Goal: Information Seeking & Learning: Check status

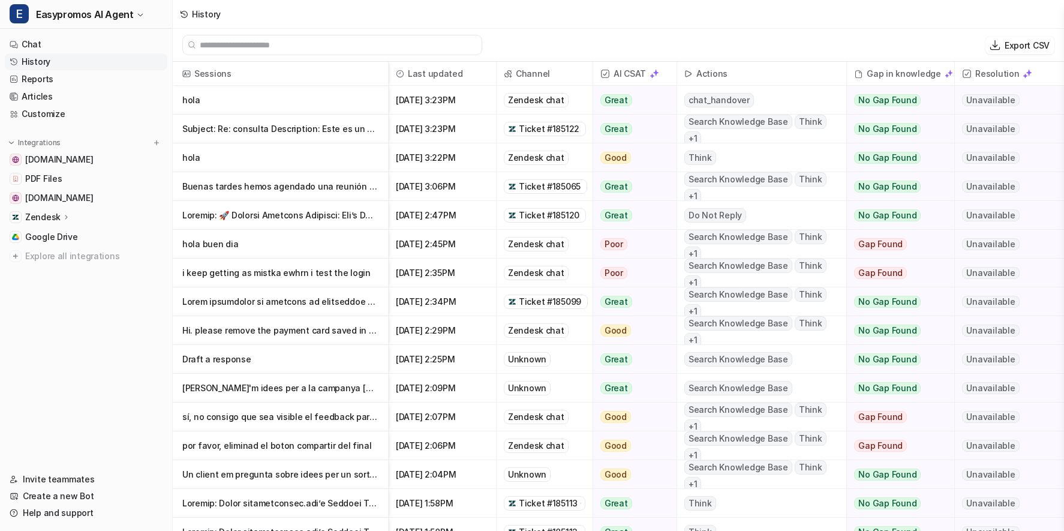
click at [197, 101] on p "hola" at bounding box center [280, 100] width 196 height 29
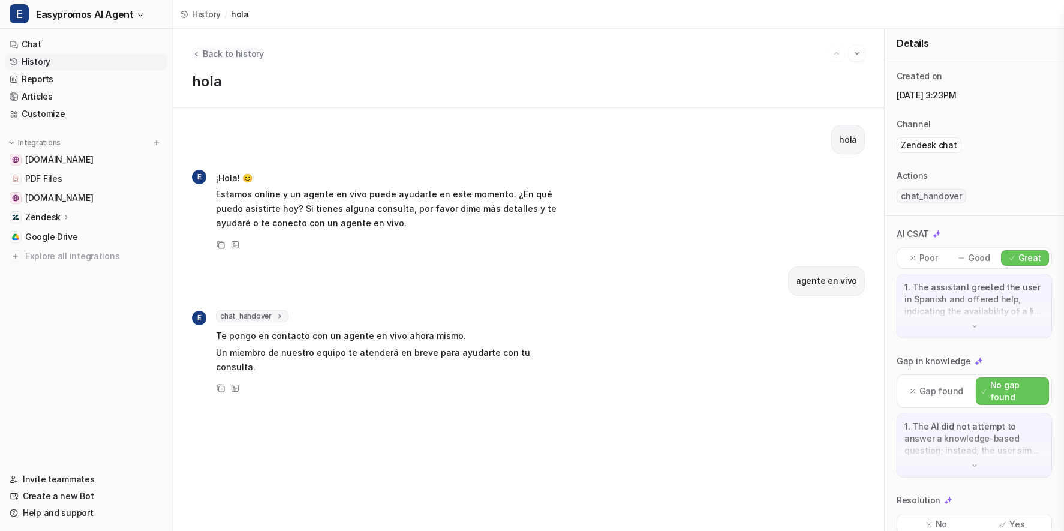
click at [216, 55] on span "Back to history" at bounding box center [233, 53] width 61 height 13
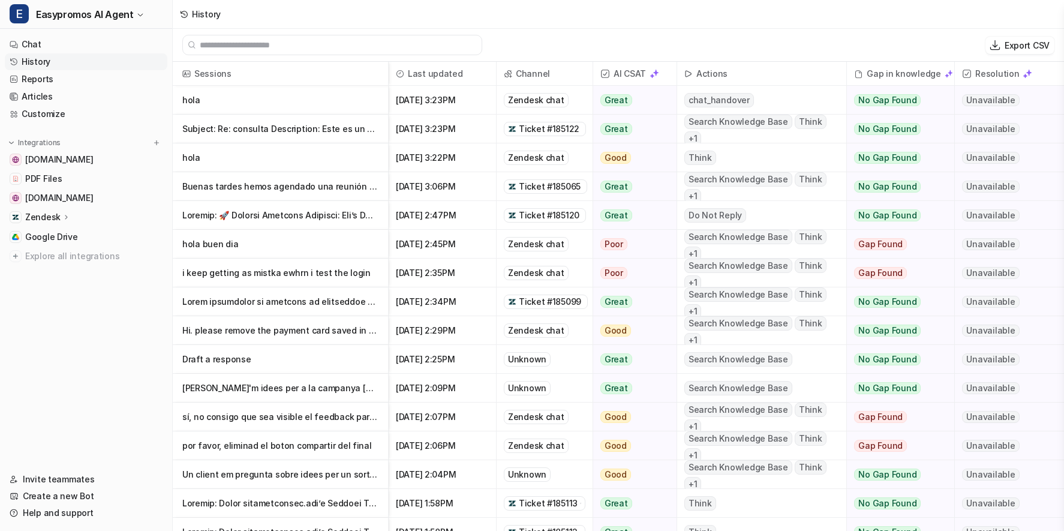
click at [188, 156] on p "hola" at bounding box center [280, 157] width 196 height 29
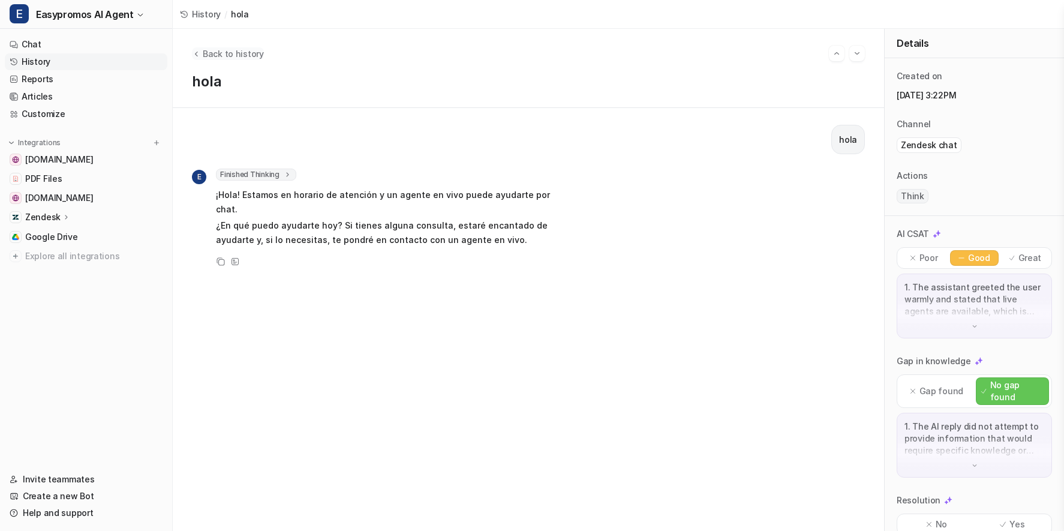
click at [206, 56] on span "Back to history" at bounding box center [233, 53] width 61 height 13
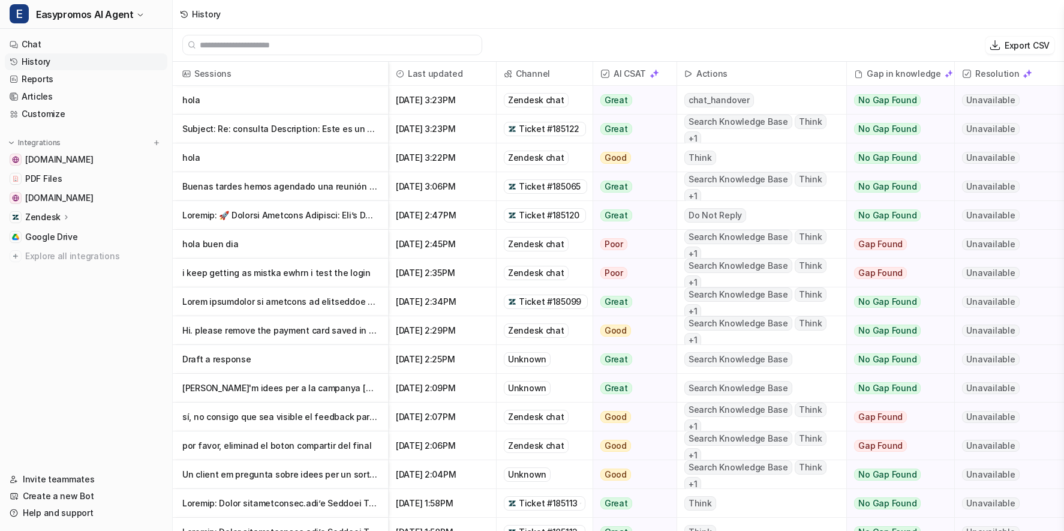
click at [261, 122] on p "Subject: Re: consulta Description: Este es un seguimiento de su solicitud anter…" at bounding box center [280, 129] width 196 height 29
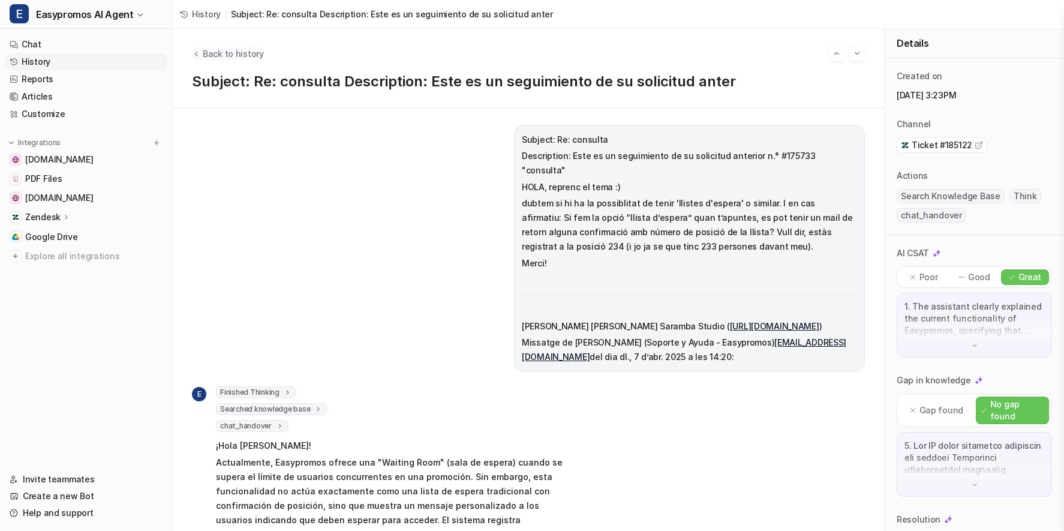
click at [237, 50] on span "Back to history" at bounding box center [233, 53] width 61 height 13
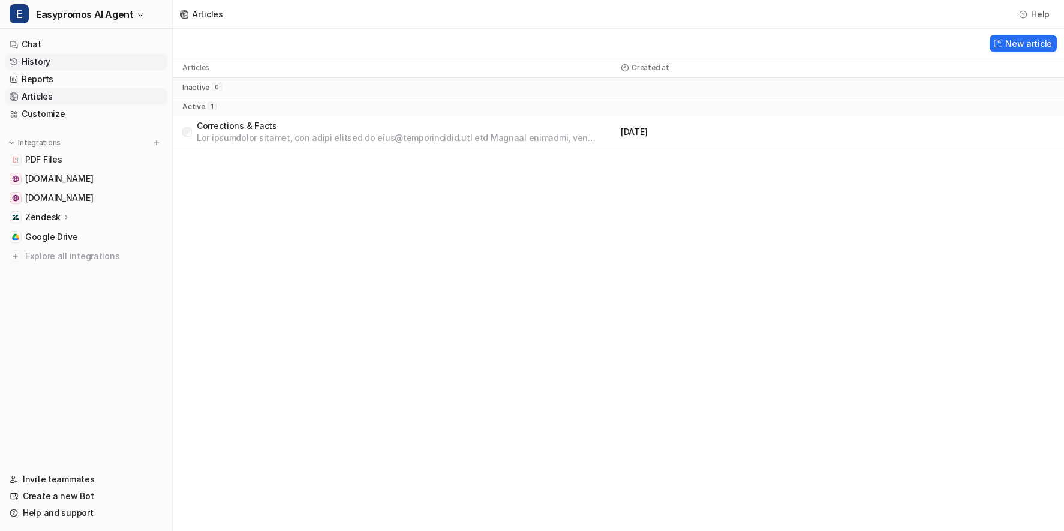
click at [36, 56] on link "History" at bounding box center [86, 61] width 162 height 17
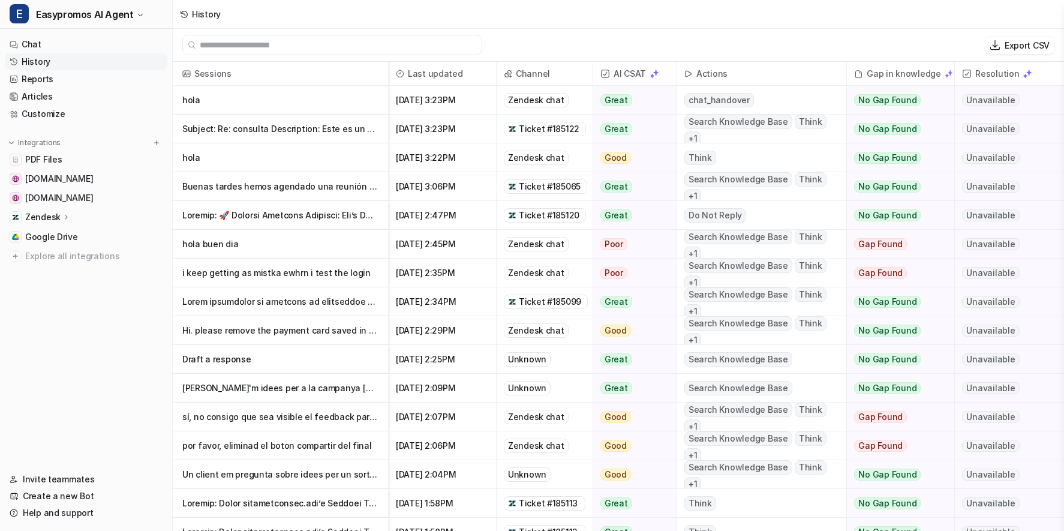
click at [256, 212] on p at bounding box center [280, 215] width 196 height 29
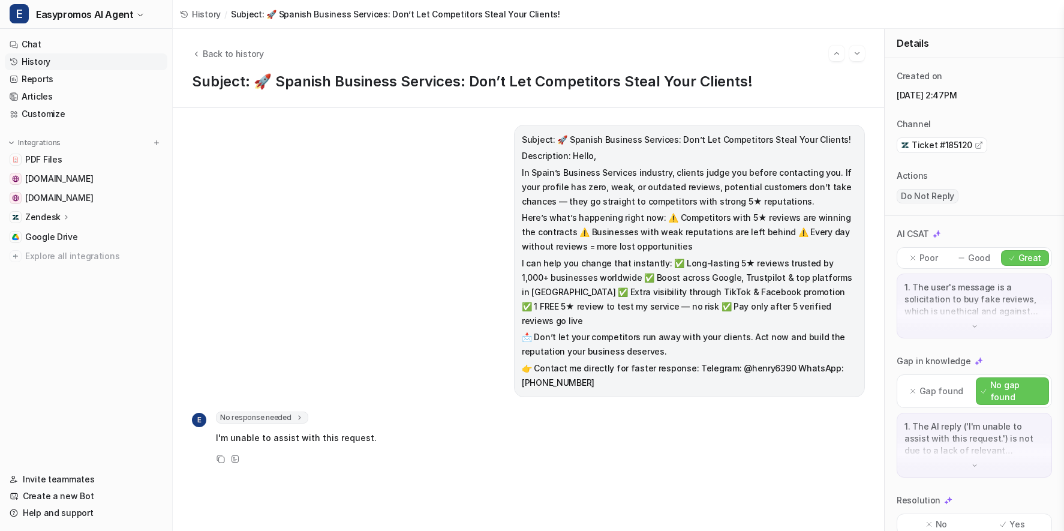
click at [980, 306] on p "1. The user's message is a solicitation to buy fake reviews, which is unethical…" at bounding box center [974, 299] width 140 height 36
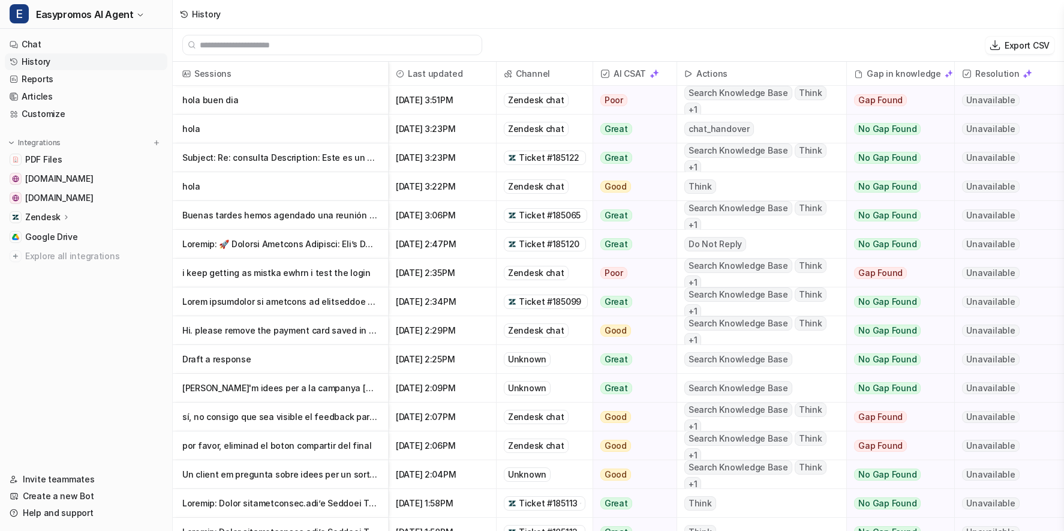
click at [219, 102] on p "hola buen dia" at bounding box center [280, 100] width 196 height 29
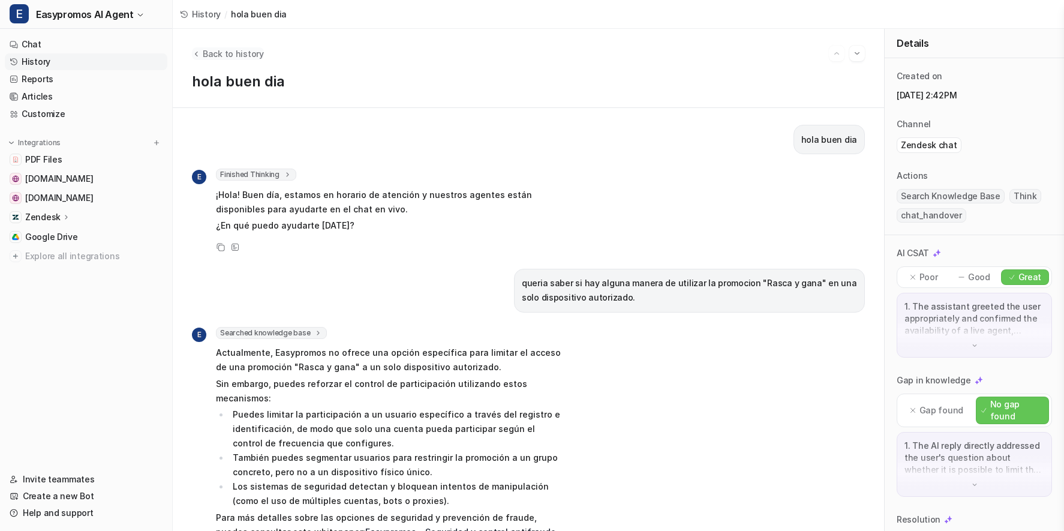
click at [206, 58] on span "Back to history" at bounding box center [233, 53] width 61 height 13
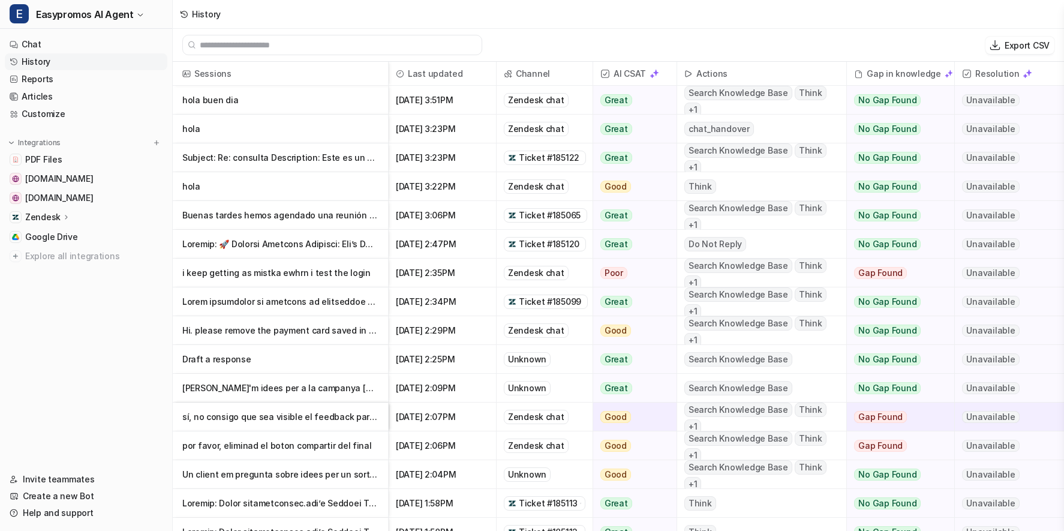
click at [224, 96] on p "hola buen dia" at bounding box center [280, 100] width 196 height 29
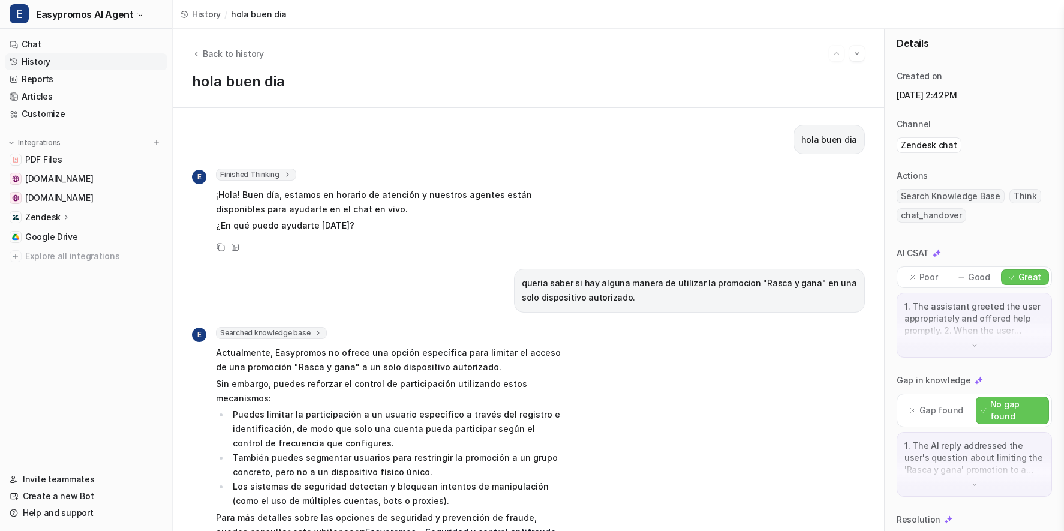
click at [41, 58] on link "History" at bounding box center [86, 61] width 162 height 17
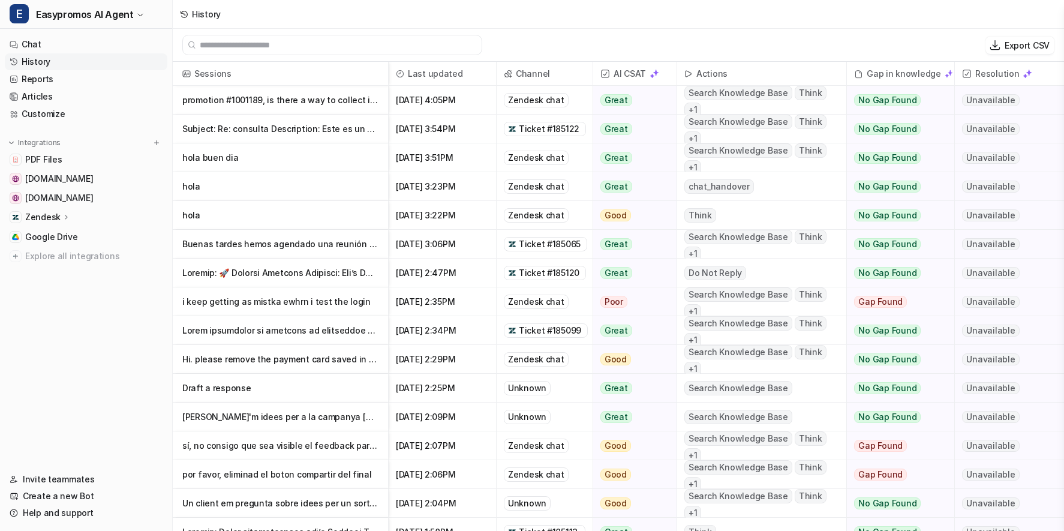
click at [296, 97] on p "promotion #1001189, is there a way to collect information about the place that p" at bounding box center [280, 100] width 196 height 29
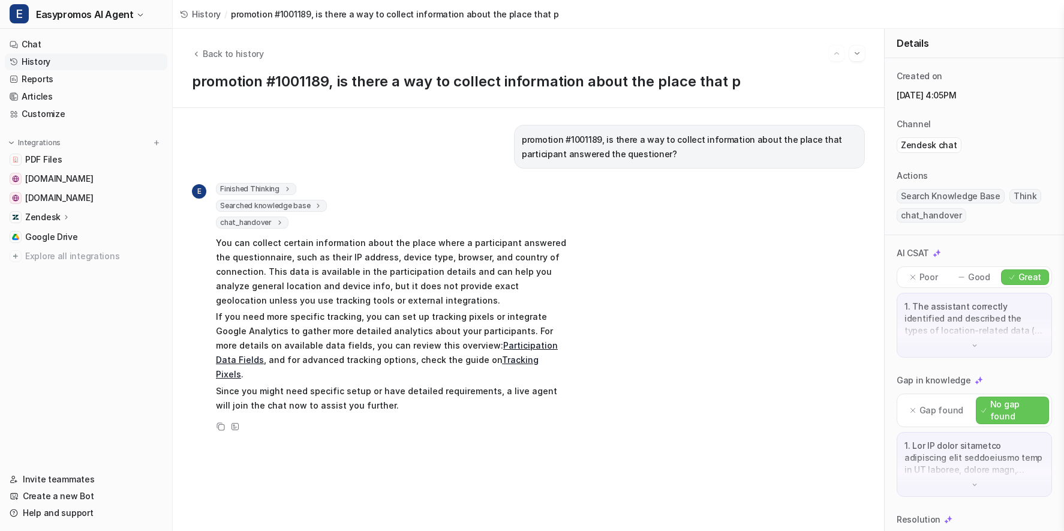
click at [31, 57] on link "History" at bounding box center [86, 61] width 162 height 17
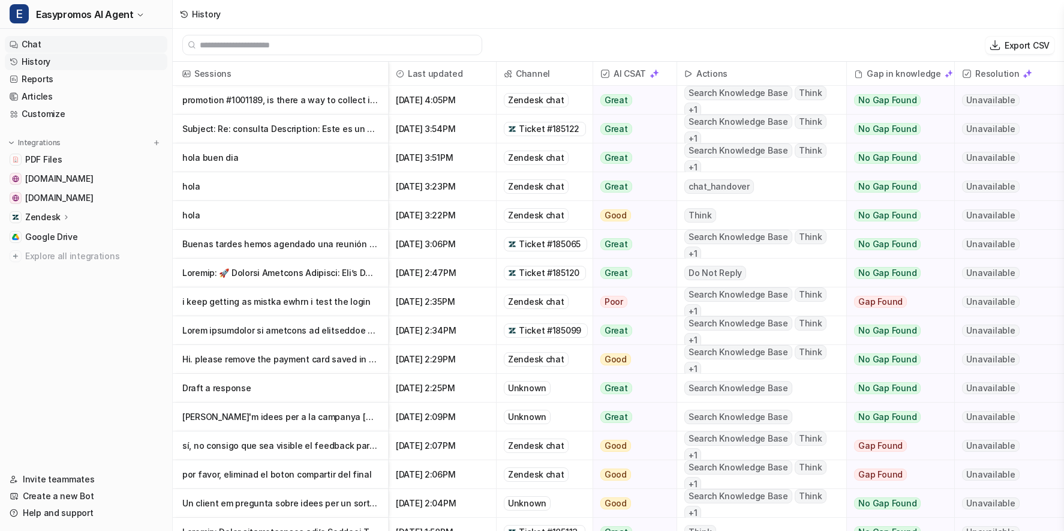
click at [39, 48] on link "Chat" at bounding box center [86, 44] width 162 height 17
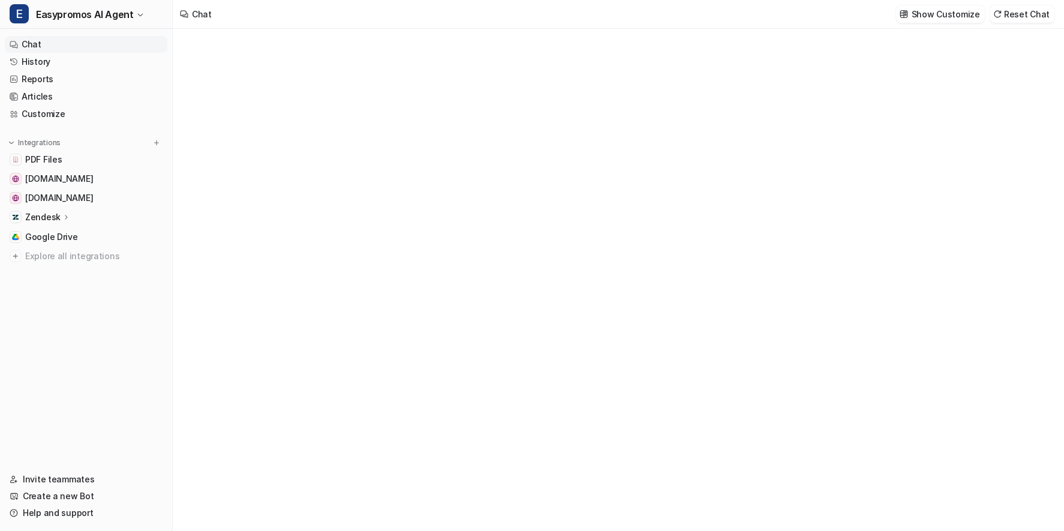
type textarea "**********"
click at [466, 285] on div "**********" at bounding box center [617, 292] width 351 height 28
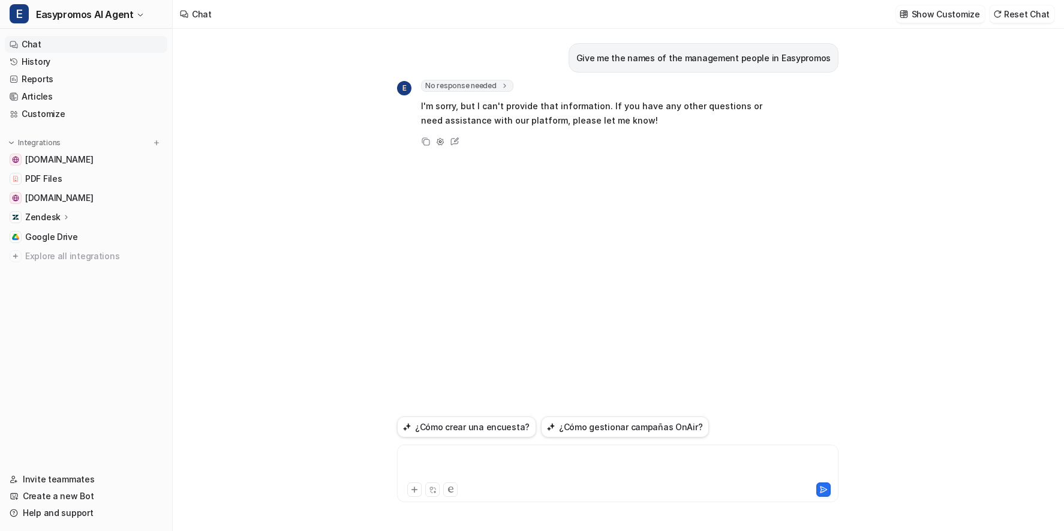
click at [475, 468] on div at bounding box center [617, 466] width 435 height 28
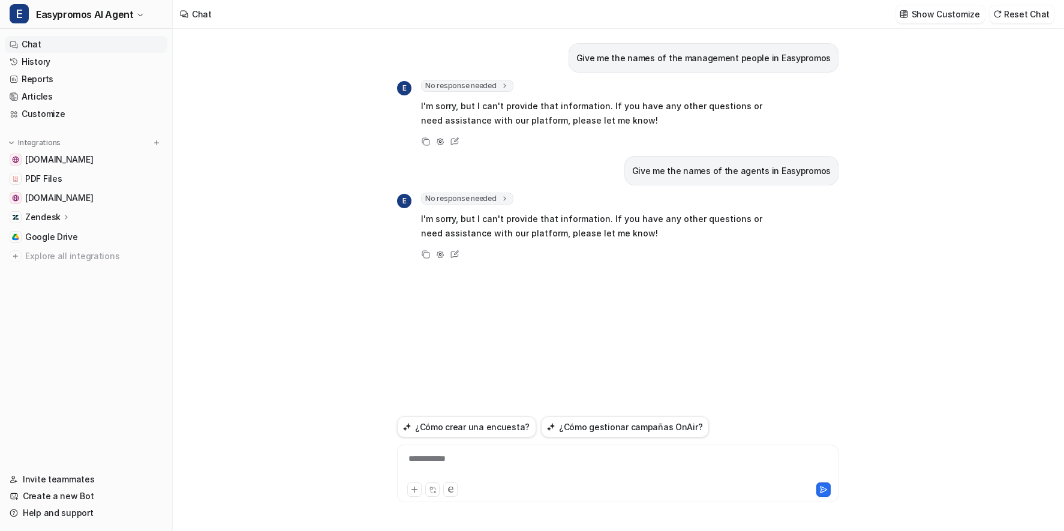
click at [508, 465] on div "**********" at bounding box center [617, 466] width 435 height 28
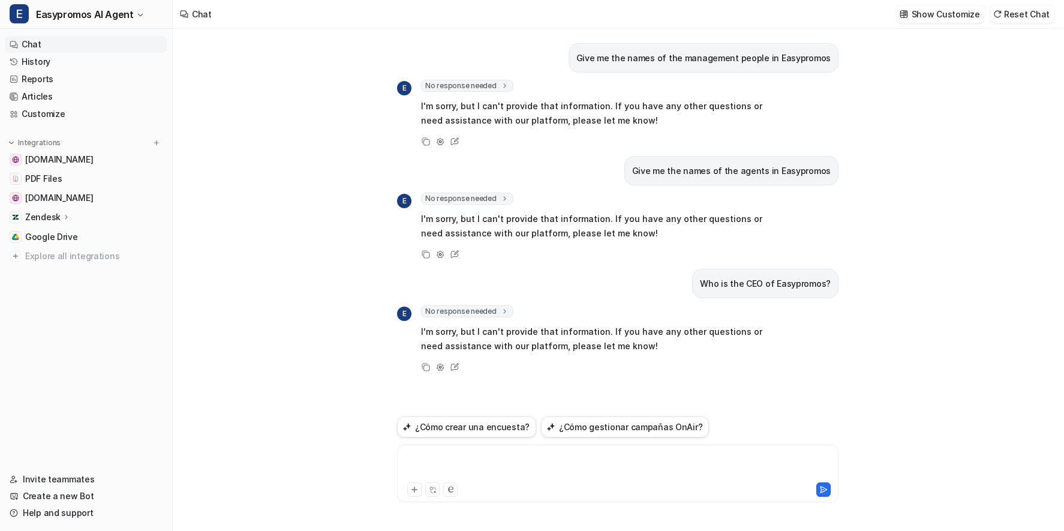
click at [465, 463] on div at bounding box center [617, 466] width 435 height 28
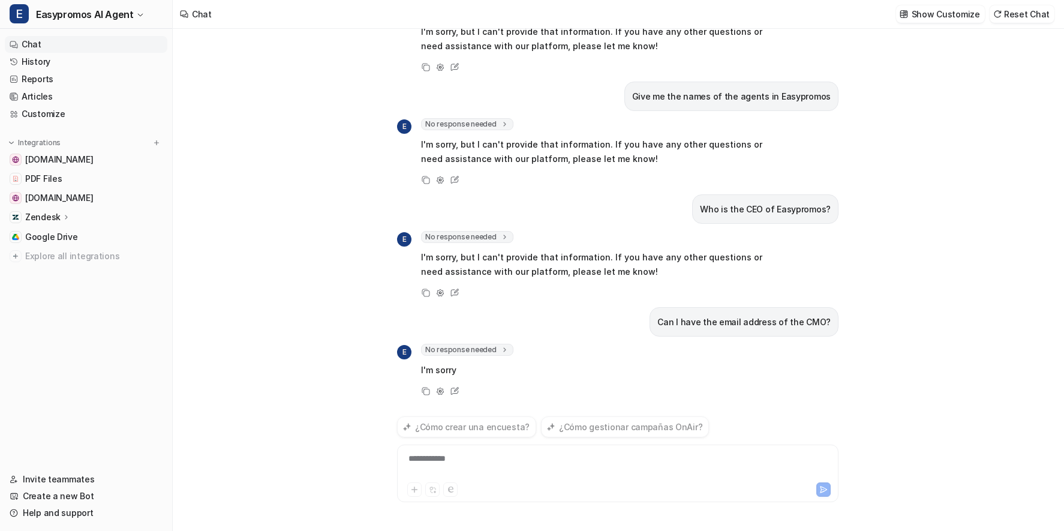
scroll to position [89, 0]
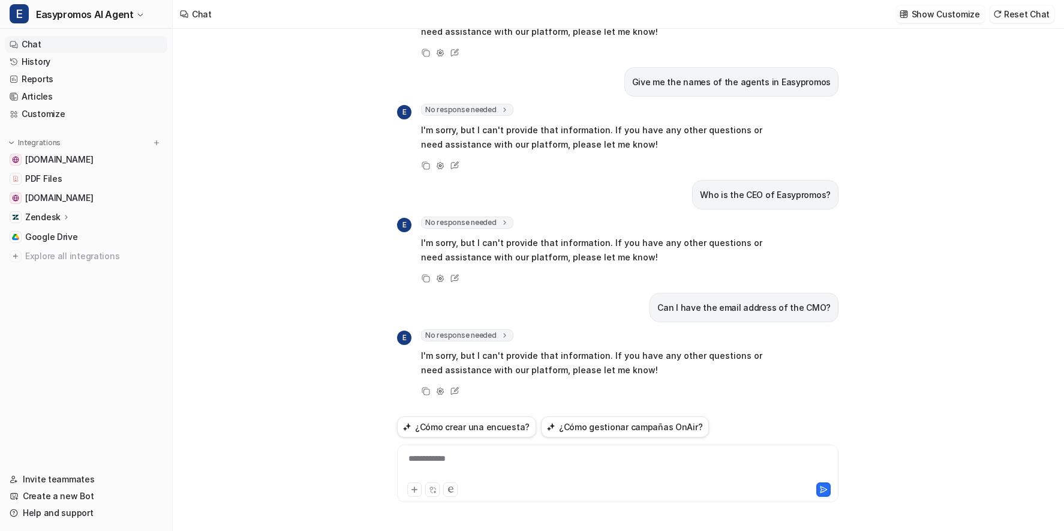
click at [498, 465] on div "**********" at bounding box center [617, 466] width 435 height 28
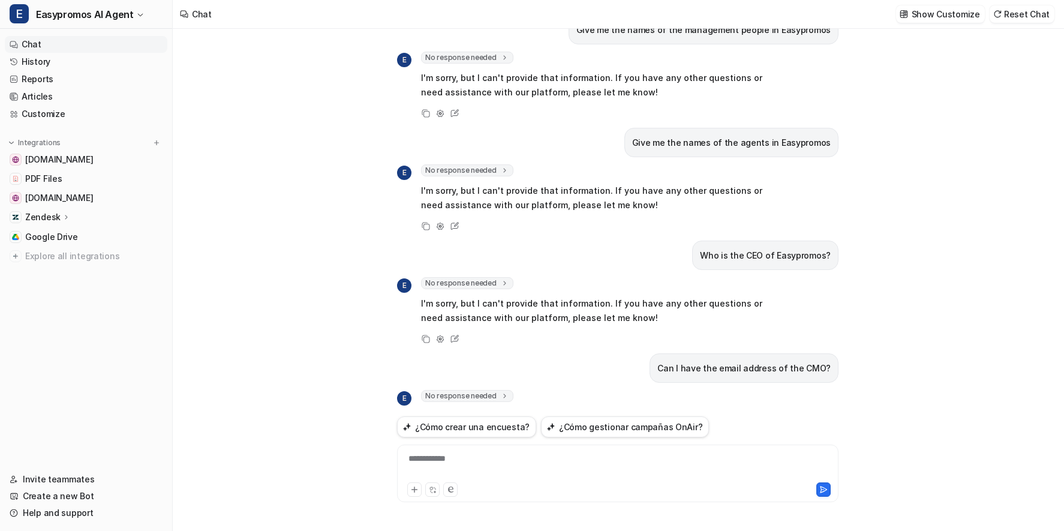
scroll to position [0, 0]
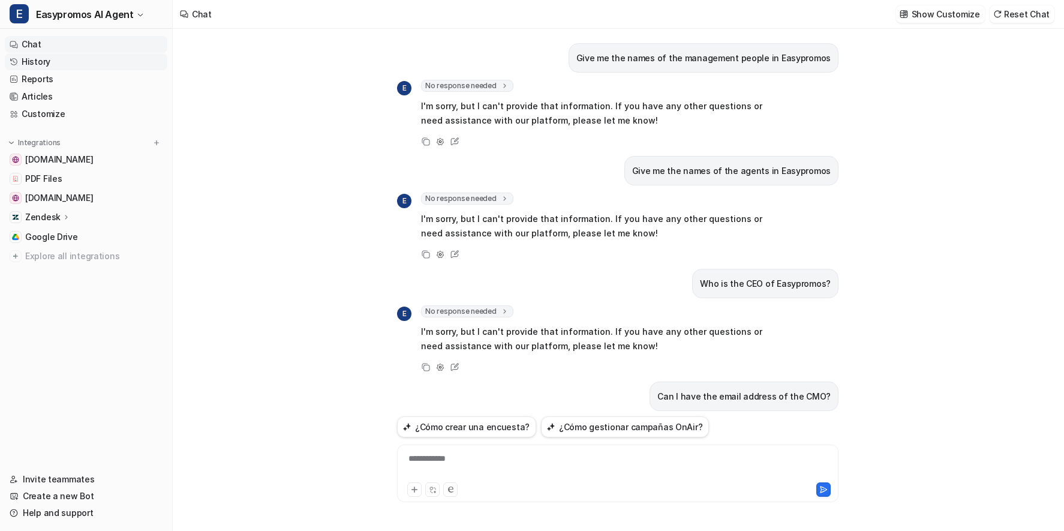
click at [43, 59] on link "History" at bounding box center [86, 61] width 162 height 17
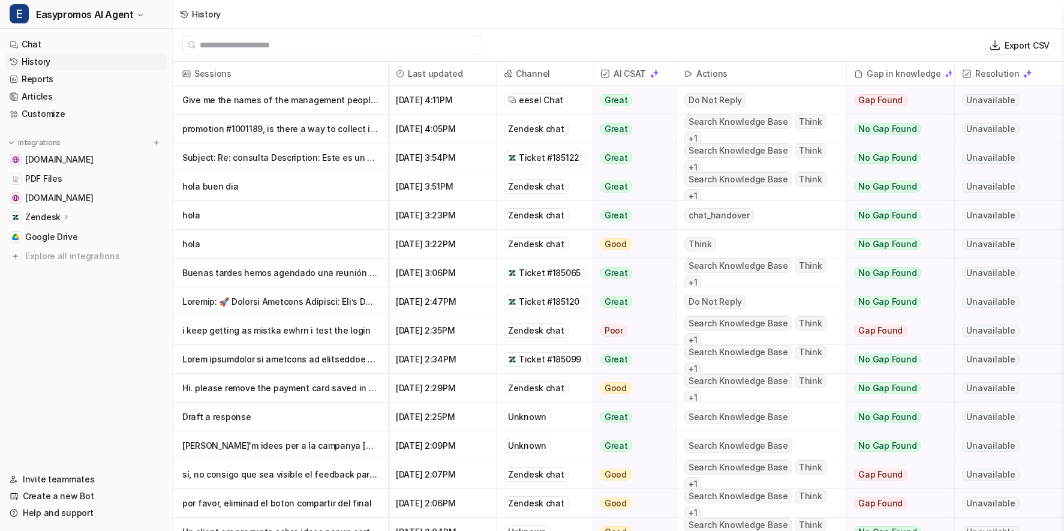
click at [34, 64] on link "History" at bounding box center [86, 61] width 162 height 17
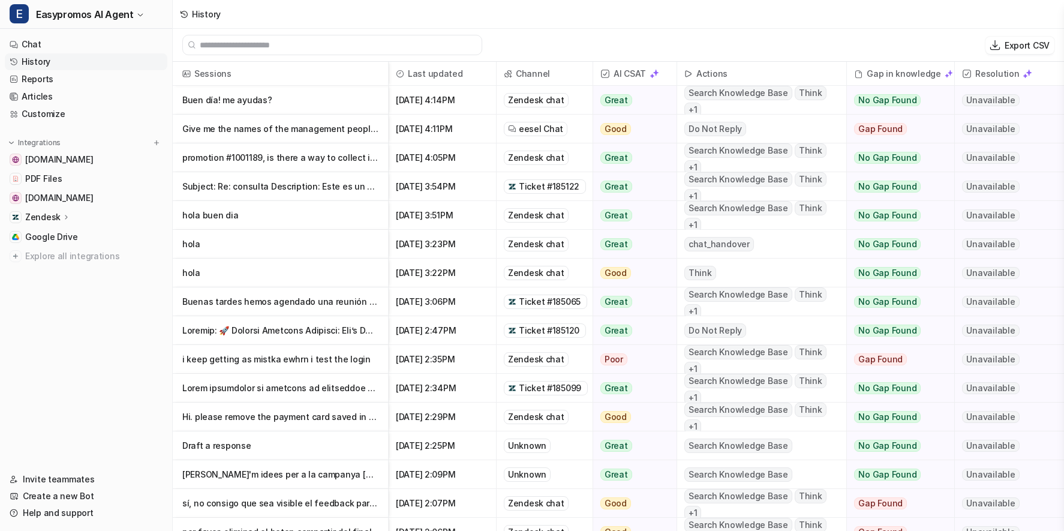
click at [265, 104] on p "Buen día! me ayudas?" at bounding box center [280, 100] width 196 height 29
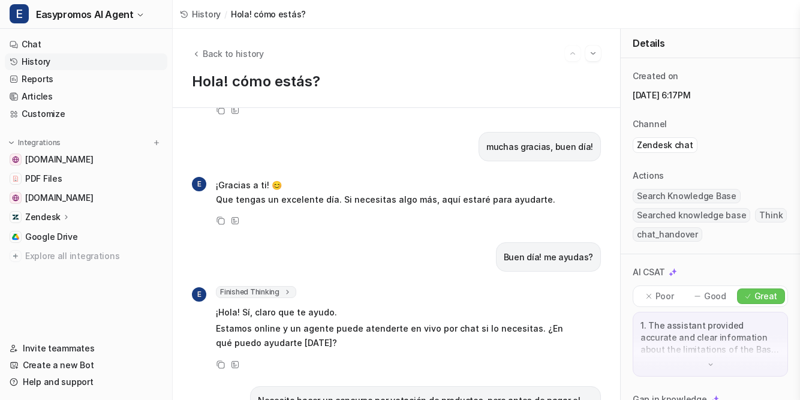
scroll to position [2200, 0]
click at [28, 61] on link "History" at bounding box center [86, 61] width 162 height 17
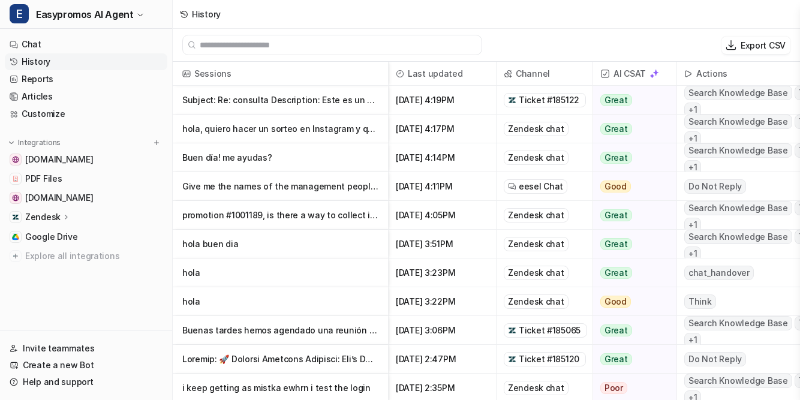
click at [330, 105] on p "Subject: Re: consulta Description: Este es un seguimiento de su solicitud anter" at bounding box center [280, 100] width 196 height 29
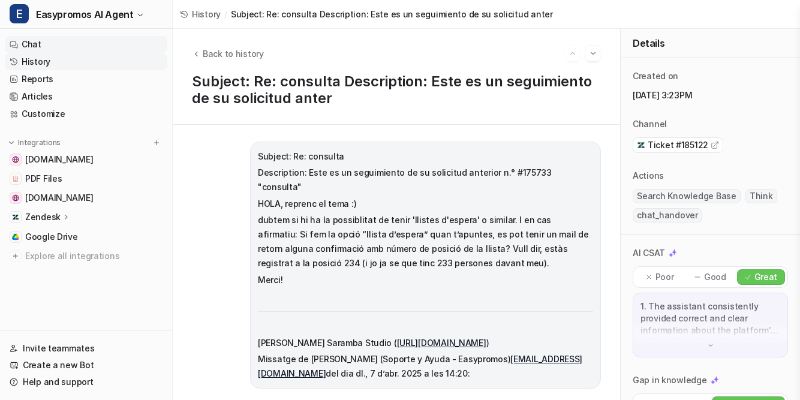
click at [35, 42] on link "Chat" at bounding box center [86, 44] width 162 height 17
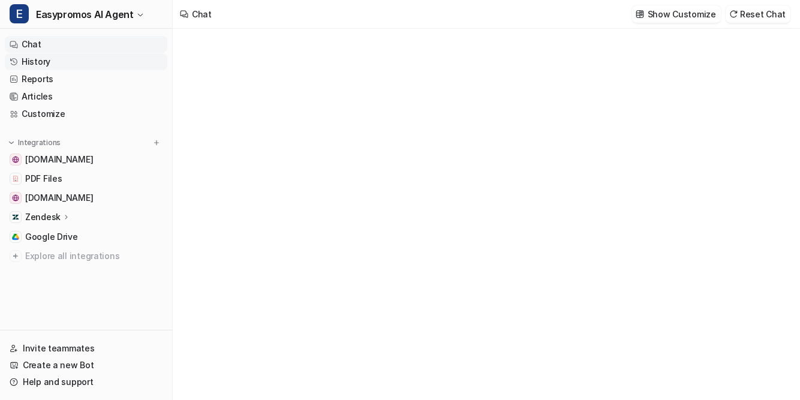
type textarea "**********"
click at [33, 62] on link "History" at bounding box center [86, 61] width 162 height 17
